Goal: Transaction & Acquisition: Download file/media

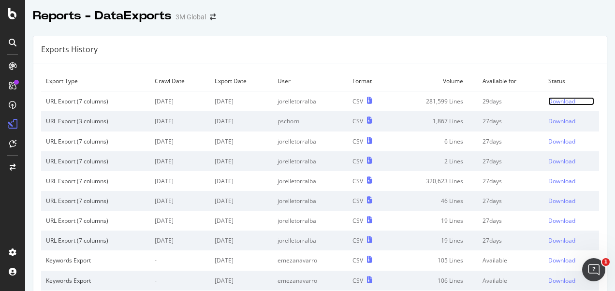
click at [557, 103] on div "Download" at bounding box center [561, 101] width 27 height 8
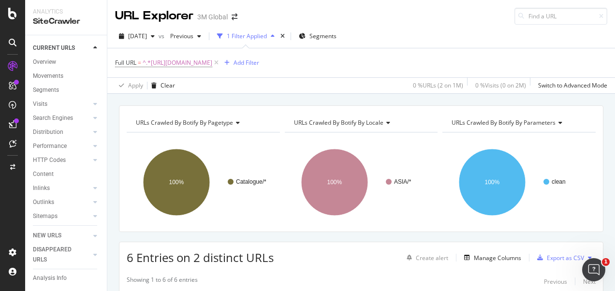
scroll to position [48, 0]
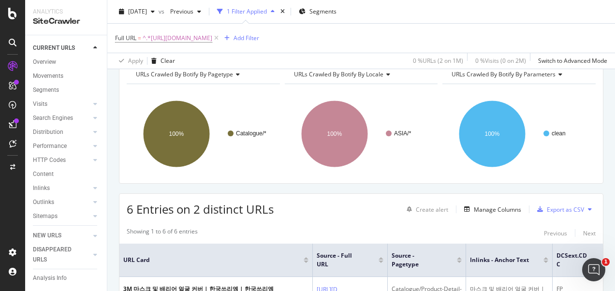
click at [212, 38] on span "^.*https://www.3m.co.kr/3M/ko_KR/p/c/ppe/healthcare-masks/.*$" at bounding box center [178, 38] width 70 height 14
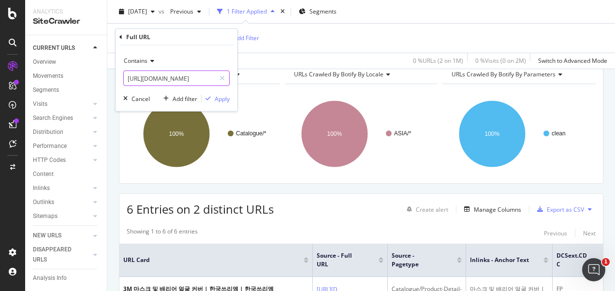
click at [183, 79] on input "https://www.3m.co.kr/3M/ko_KR/p/c/ppe/healthcare-masks/" at bounding box center [169, 78] width 91 height 15
paste input "futuro.3mphilippines.com.ph"
type input "https://www.futuro.3mphilippines.com.ph/"
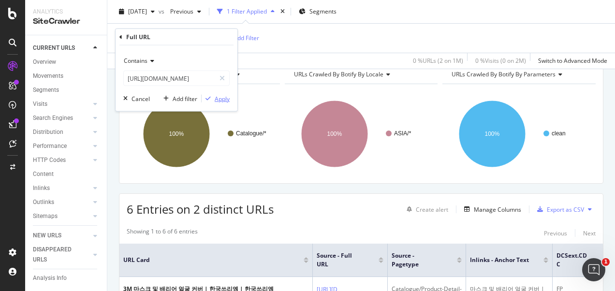
click at [225, 97] on div "Apply" at bounding box center [222, 98] width 15 height 8
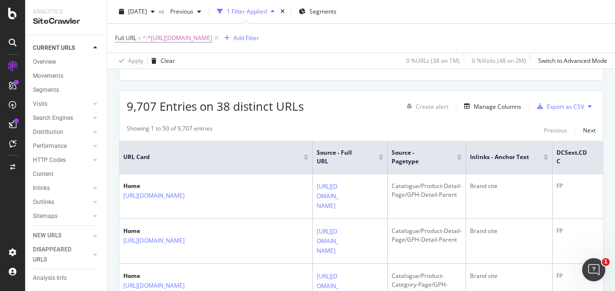
scroll to position [152, 0]
click at [561, 104] on div "Export as CSV" at bounding box center [565, 106] width 37 height 8
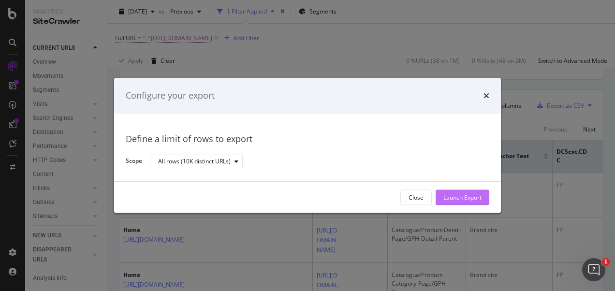
click at [455, 203] on div "Launch Export" at bounding box center [462, 197] width 38 height 15
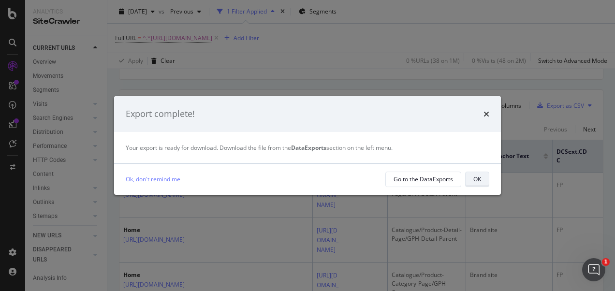
click at [472, 181] on button "OK" at bounding box center [477, 179] width 24 height 15
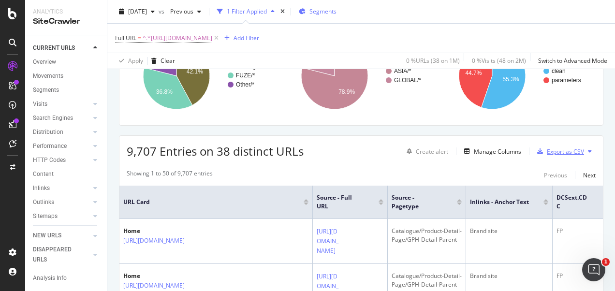
scroll to position [105, 0]
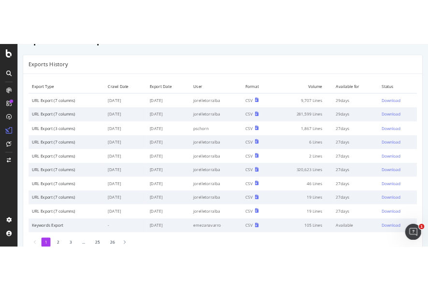
scroll to position [19, 0]
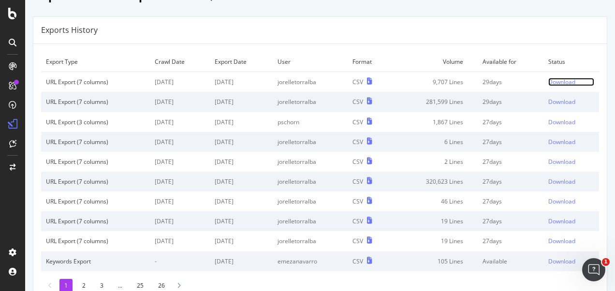
click at [548, 83] on div "Download" at bounding box center [561, 82] width 27 height 8
